Goal: Navigation & Orientation: Find specific page/section

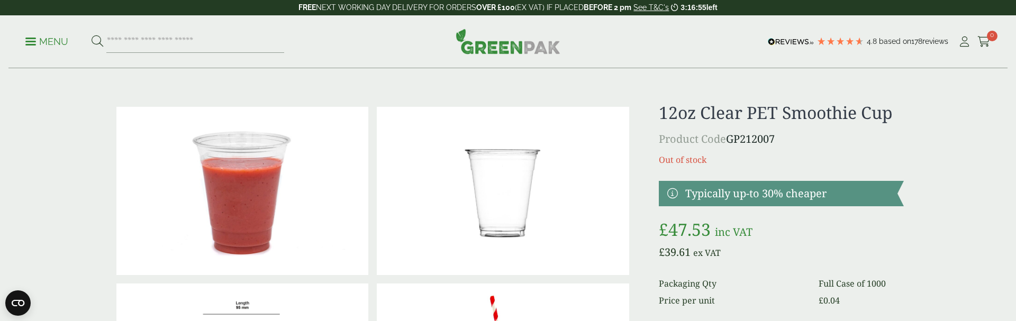
drag, startPoint x: 492, startPoint y: 58, endPoint x: 454, endPoint y: 7, distance: 63.2
click at [29, 36] on p "Menu" at bounding box center [46, 41] width 43 height 13
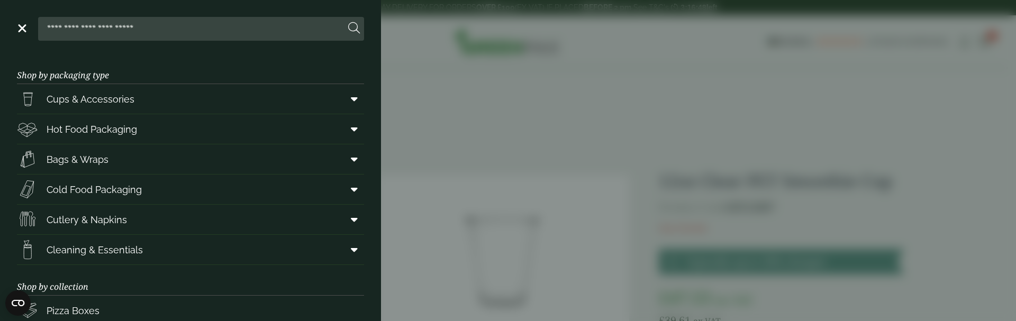
click at [24, 27] on link "Menu" at bounding box center [21, 27] width 11 height 11
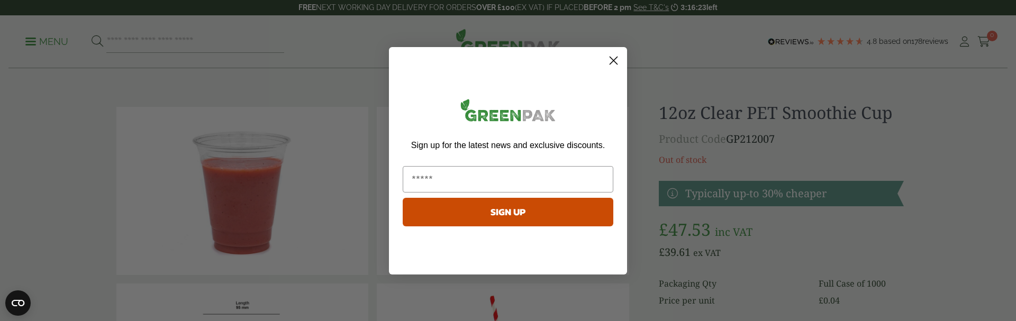
drag, startPoint x: 612, startPoint y: 58, endPoint x: 605, endPoint y: 58, distance: 7.9
click at [612, 58] on circle "Close dialog" at bounding box center [613, 59] width 17 height 17
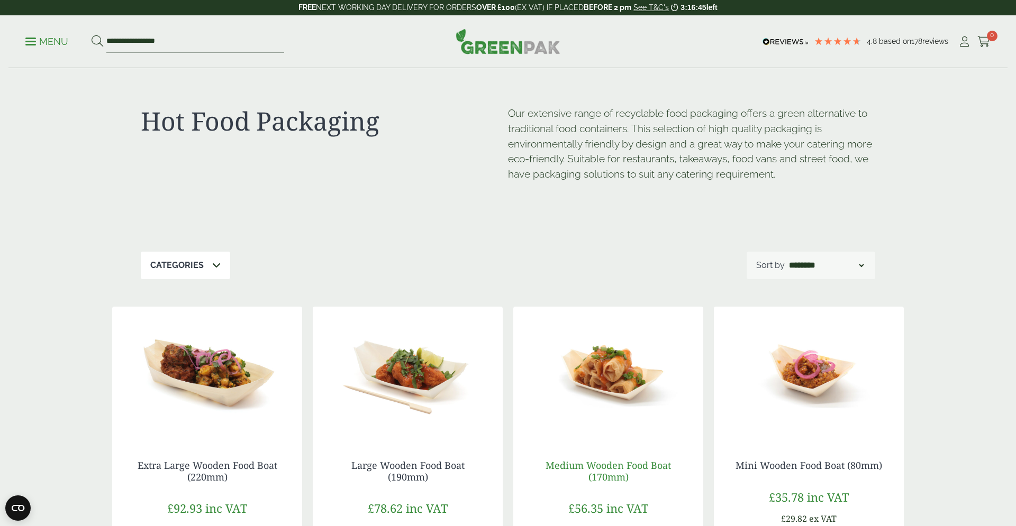
scroll to position [216, 0]
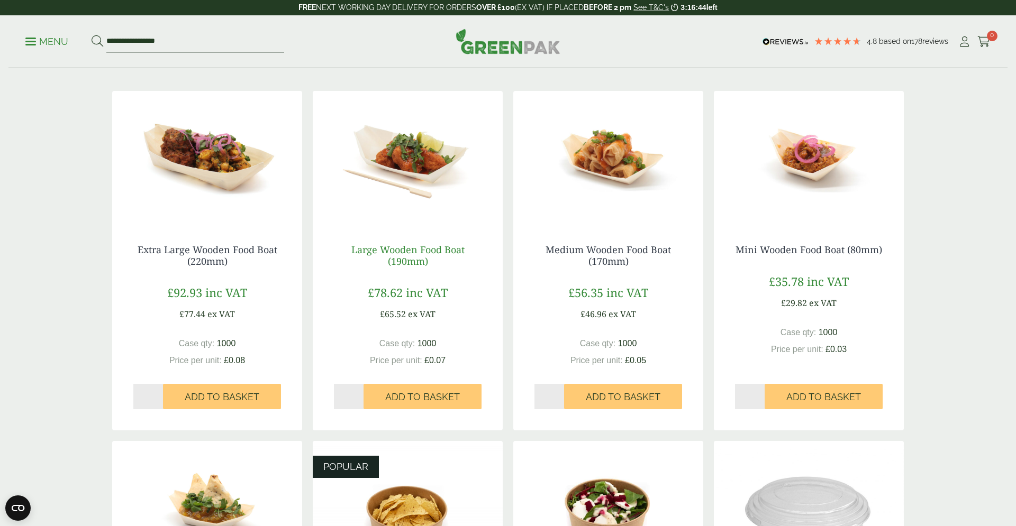
click at [424, 250] on link "Large Wooden Food Boat (190mm)" at bounding box center [407, 255] width 113 height 24
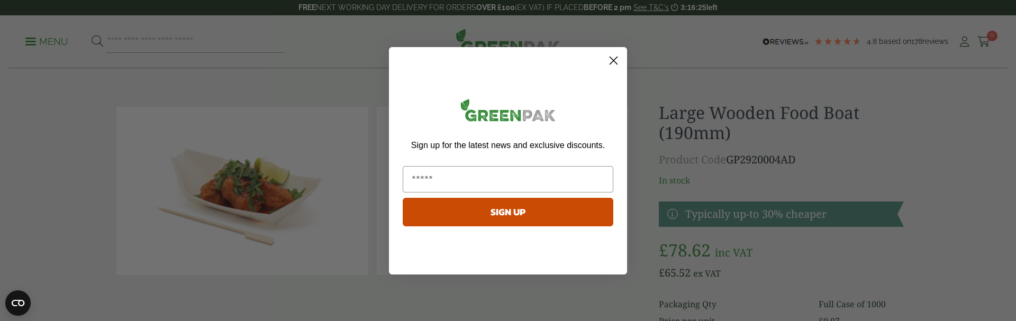
click at [617, 60] on circle "Close dialog" at bounding box center [613, 59] width 17 height 17
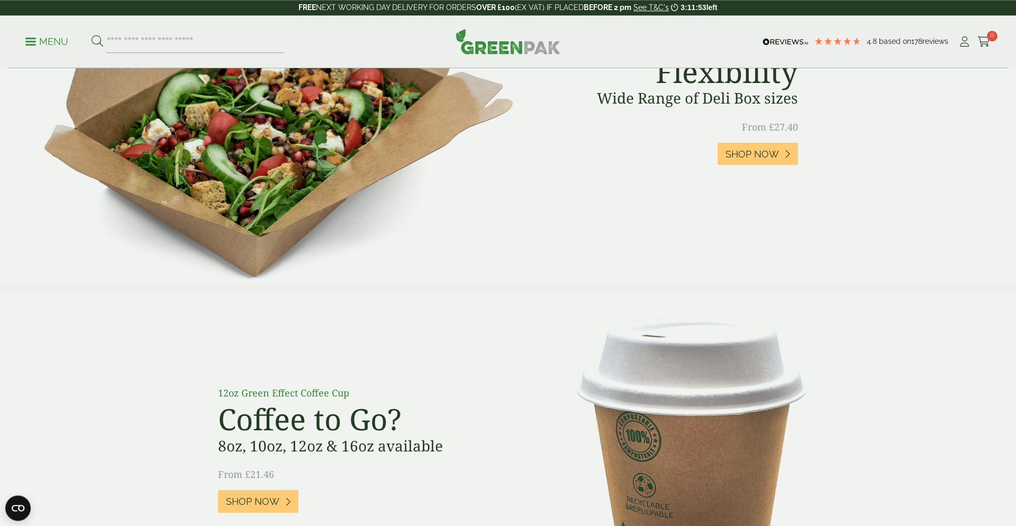
scroll to position [270, 0]
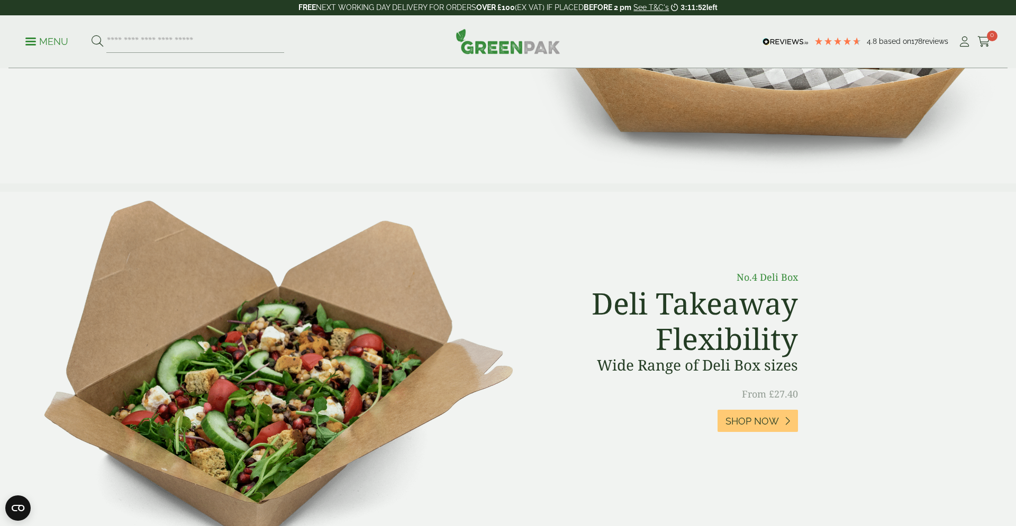
click at [28, 36] on p "Menu" at bounding box center [46, 41] width 43 height 13
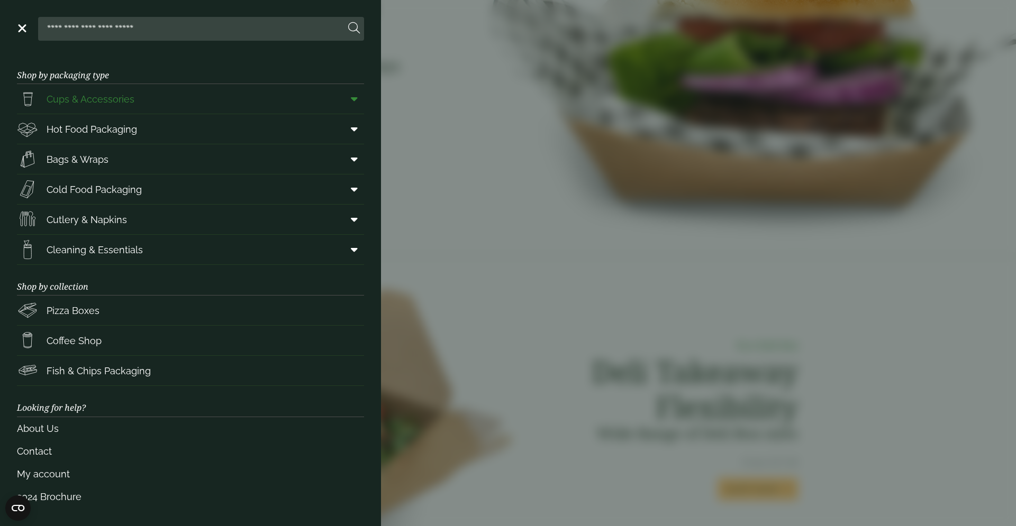
click at [61, 96] on span "Cups & Accessories" at bounding box center [91, 99] width 88 height 14
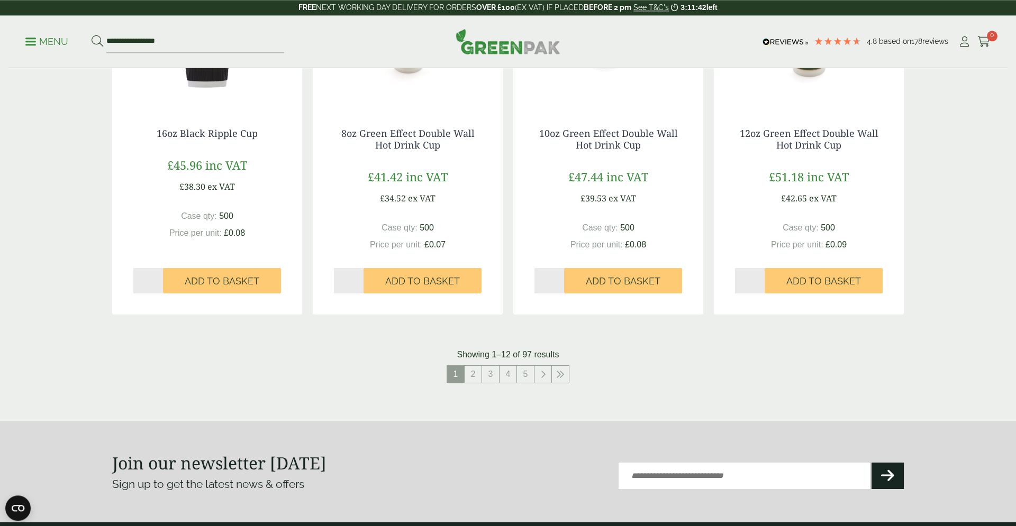
scroll to position [1025, 0]
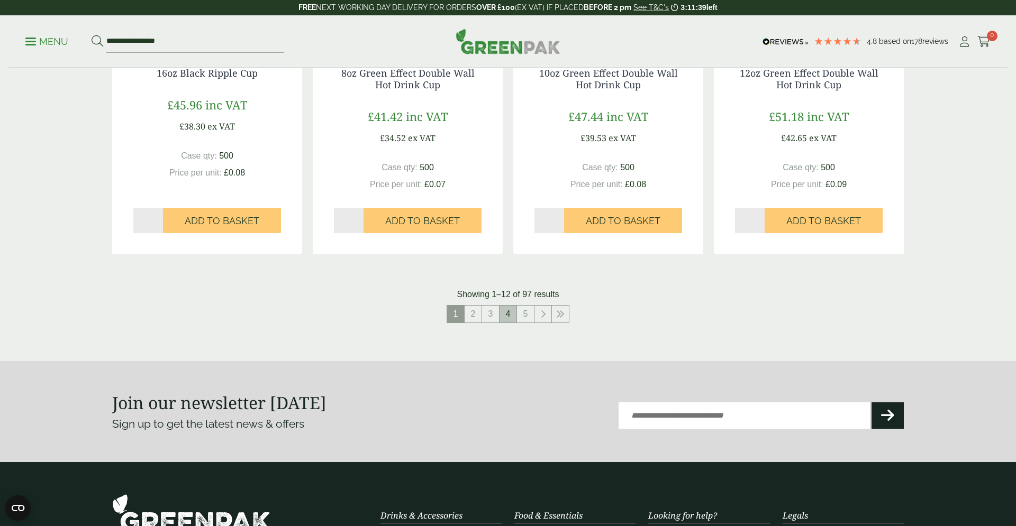
click at [501, 318] on link "4" at bounding box center [507, 314] width 17 height 17
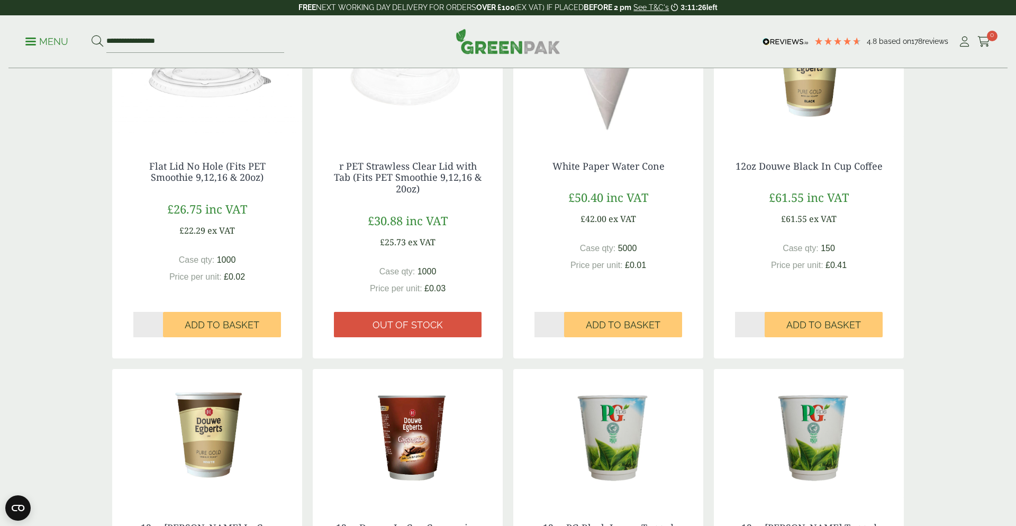
scroll to position [917, 0]
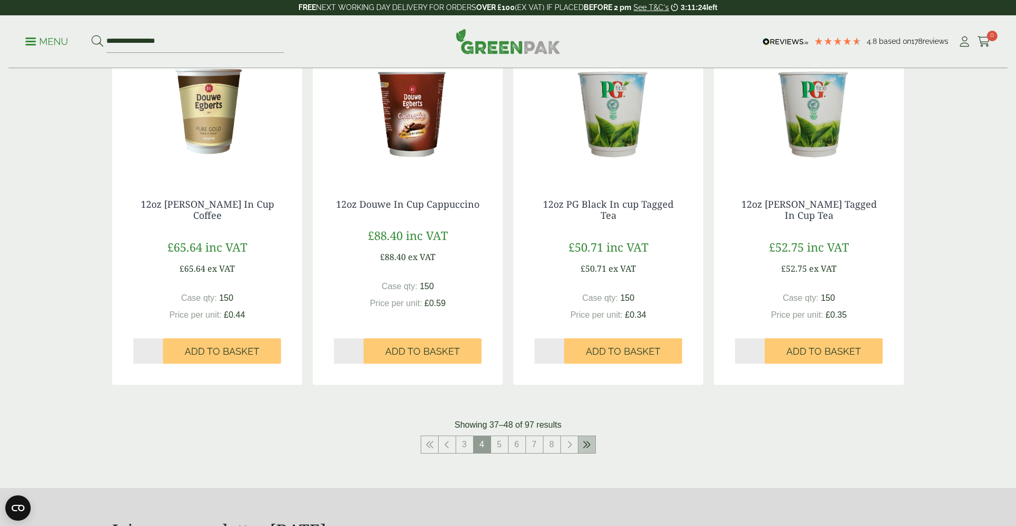
click at [593, 447] on link at bounding box center [586, 444] width 17 height 17
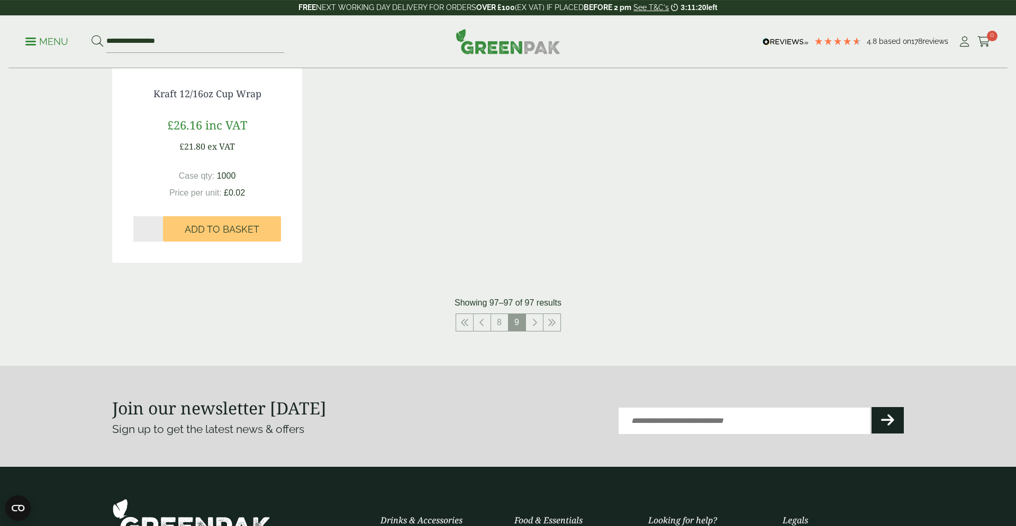
scroll to position [325, 0]
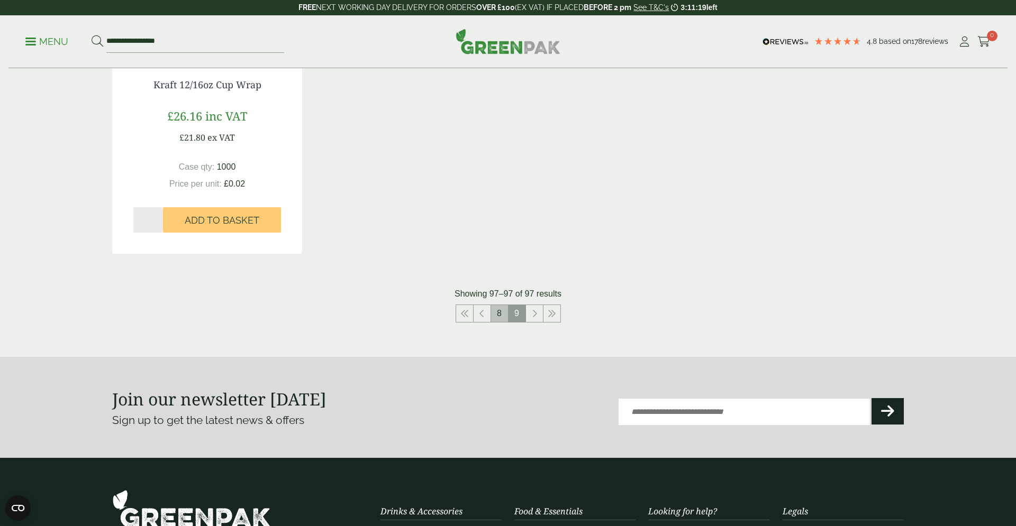
click at [502, 316] on link "8" at bounding box center [499, 313] width 17 height 17
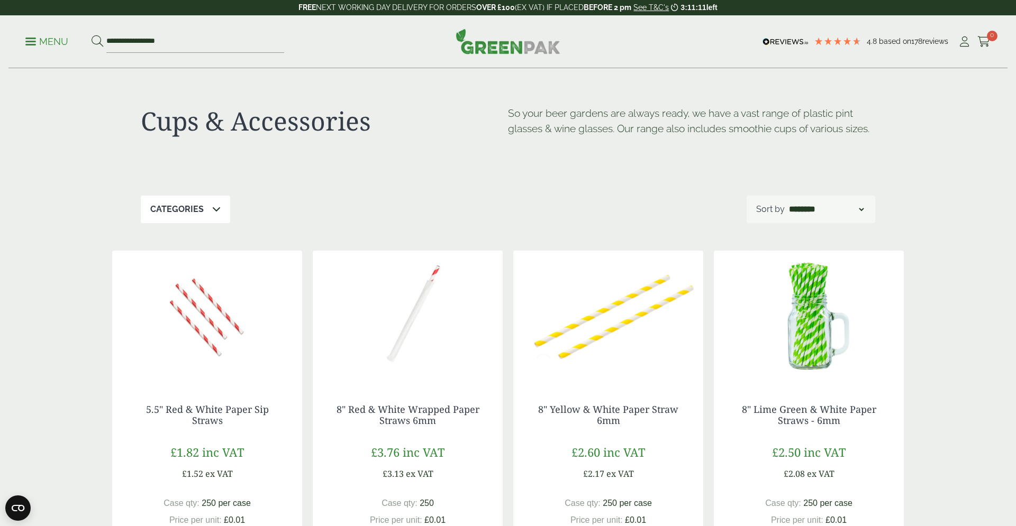
drag, startPoint x: 33, startPoint y: 40, endPoint x: 39, endPoint y: 45, distance: 7.9
click at [34, 41] on link "Menu" at bounding box center [46, 40] width 43 height 11
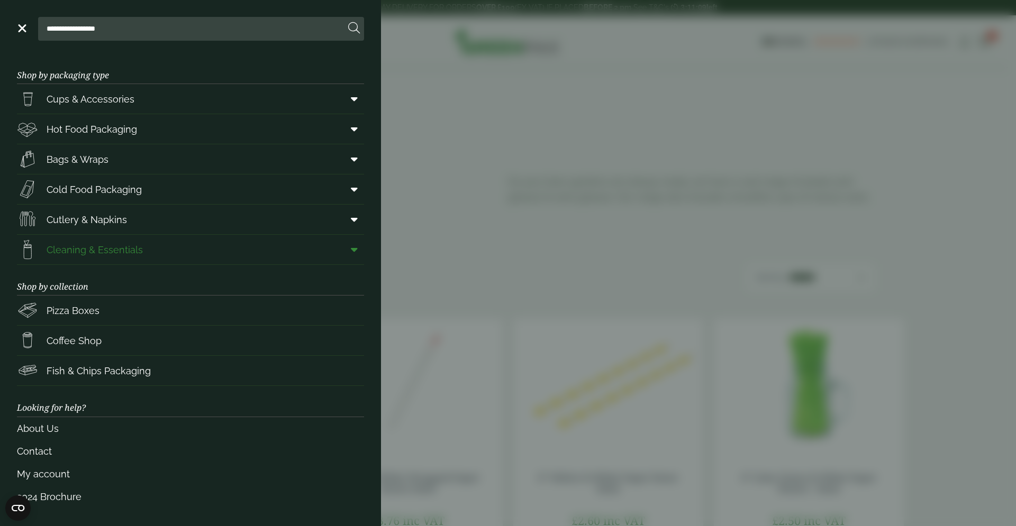
click at [66, 245] on span "Cleaning & Essentials" at bounding box center [95, 250] width 96 height 14
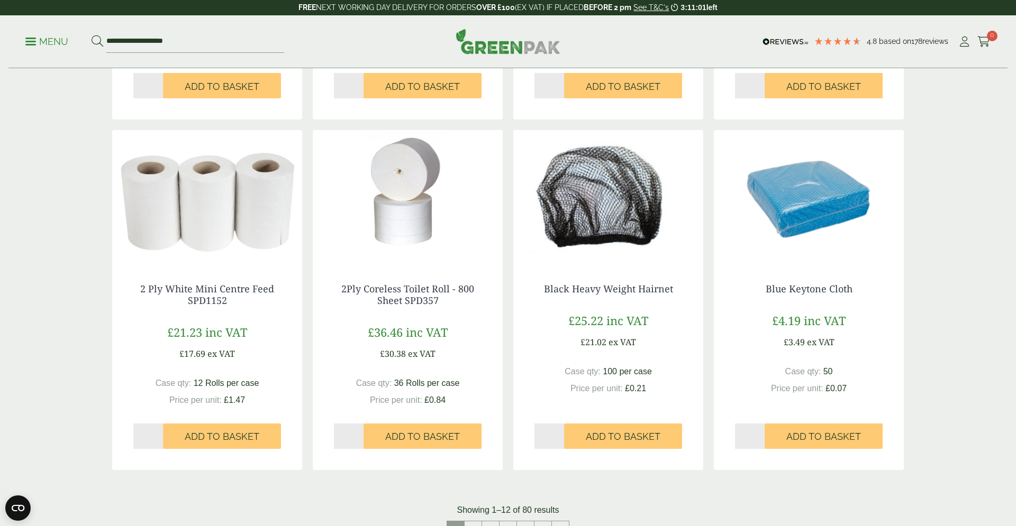
scroll to position [1079, 0]
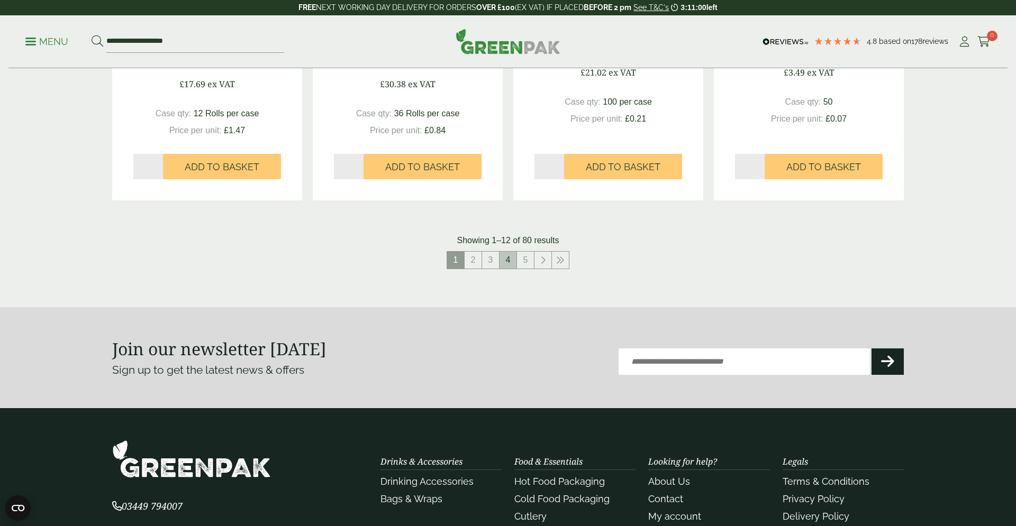
click at [515, 254] on link "4" at bounding box center [507, 260] width 17 height 17
